Goal: Task Accomplishment & Management: Use online tool/utility

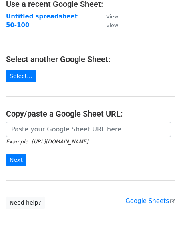
scroll to position [67, 0]
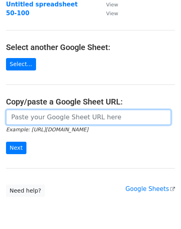
click at [44, 116] on input "url" at bounding box center [88, 117] width 165 height 15
paste input "[URL][DOMAIN_NAME]"
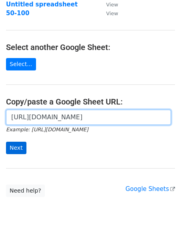
type input "[URL][DOMAIN_NAME]"
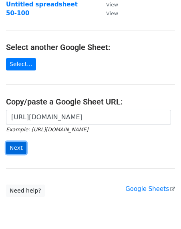
click at [15, 150] on input "Next" at bounding box center [16, 148] width 20 height 12
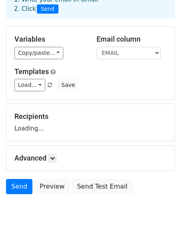
scroll to position [82, 0]
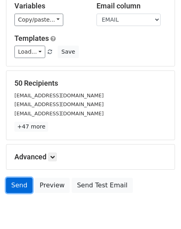
click at [16, 184] on link "Send" at bounding box center [19, 185] width 26 height 15
